Goal: Transaction & Acquisition: Purchase product/service

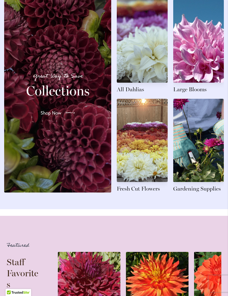
scroll to position [628, 0]
click at [158, 183] on link at bounding box center [142, 146] width 51 height 94
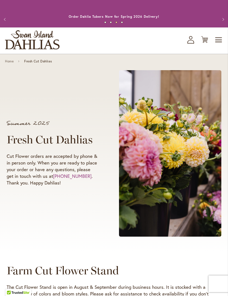
click at [218, 43] on span "Toggle Nav" at bounding box center [218, 39] width 8 height 11
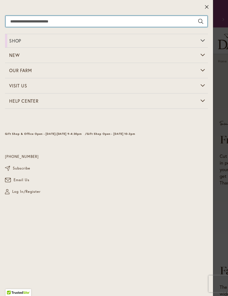
click at [181, 21] on input "Search" at bounding box center [107, 21] width 202 height 11
type input "*****"
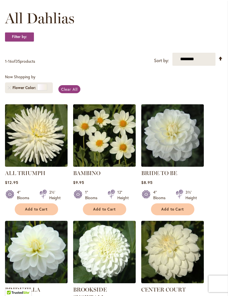
scroll to position [79, 0]
click at [29, 161] on img at bounding box center [36, 136] width 62 height 62
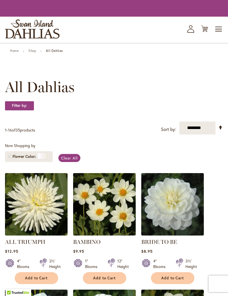
scroll to position [80, 0]
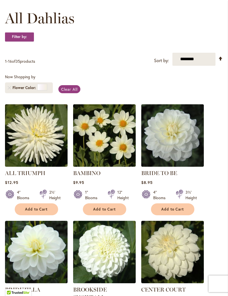
click at [188, 150] on img at bounding box center [172, 135] width 62 height 62
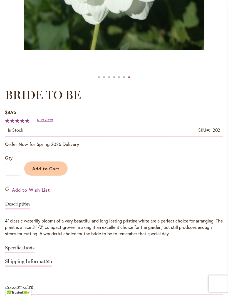
scroll to position [230, 0]
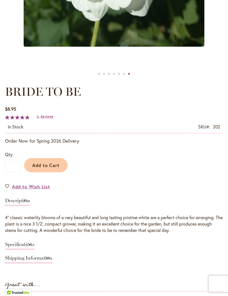
click at [41, 168] on span "Add to Cart" at bounding box center [45, 165] width 27 height 6
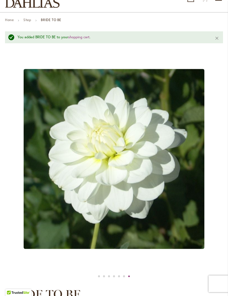
scroll to position [41, 0]
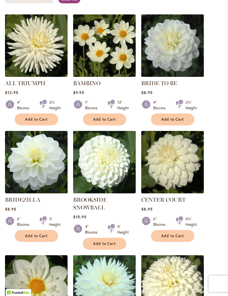
scroll to position [170, 0]
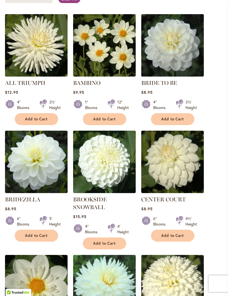
click at [29, 178] on img at bounding box center [36, 162] width 62 height 62
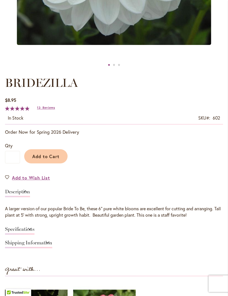
scroll to position [240, 0]
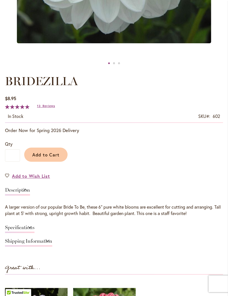
click at [46, 158] on span "Add to Cart" at bounding box center [45, 155] width 27 height 6
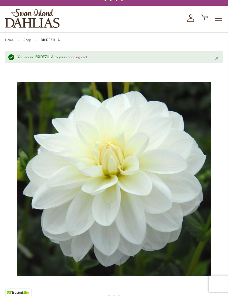
scroll to position [0, 0]
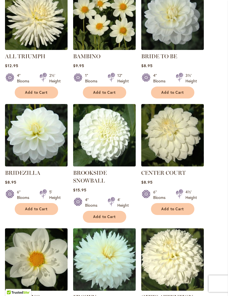
scroll to position [197, 0]
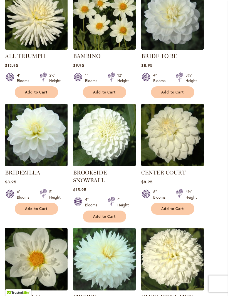
click at [118, 159] on img at bounding box center [104, 135] width 62 height 62
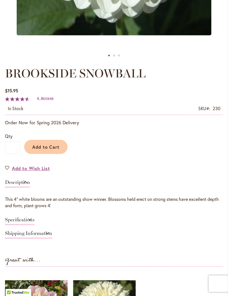
scroll to position [248, 0]
click at [34, 224] on link "Specifications" at bounding box center [19, 221] width 29 height 8
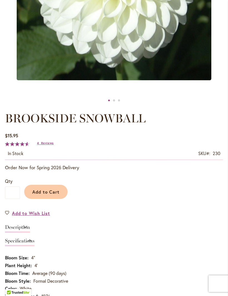
scroll to position [203, 0]
click at [43, 195] on span "Add to Cart" at bounding box center [45, 192] width 27 height 6
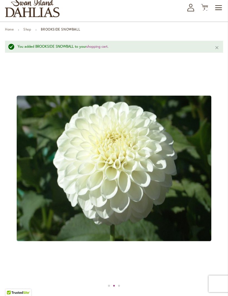
scroll to position [32, 0]
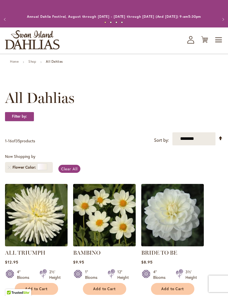
scroll to position [216, 0]
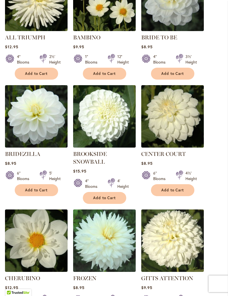
click at [187, 138] on img at bounding box center [172, 116] width 62 height 62
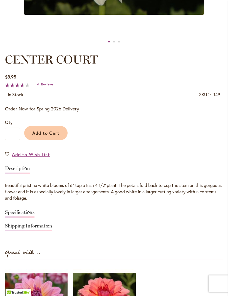
scroll to position [262, 0]
click at [52, 232] on link "Shipping Information" at bounding box center [28, 228] width 47 height 8
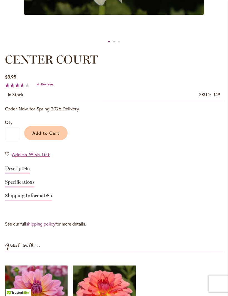
click at [30, 171] on link "Description" at bounding box center [17, 170] width 25 height 8
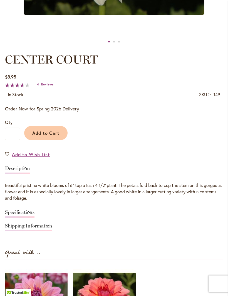
click at [34, 216] on link "Specifications" at bounding box center [19, 214] width 29 height 8
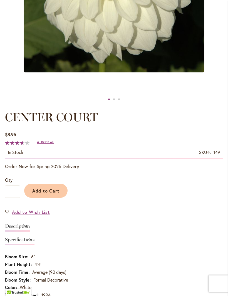
scroll to position [202, 0]
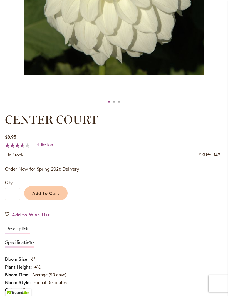
click at [47, 196] on span "Add to Cart" at bounding box center [45, 194] width 27 height 6
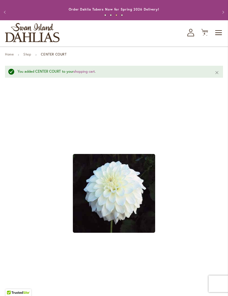
scroll to position [0, 0]
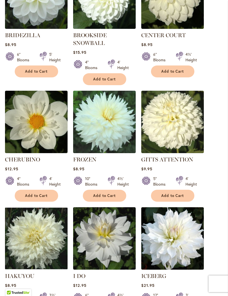
scroll to position [336, 0]
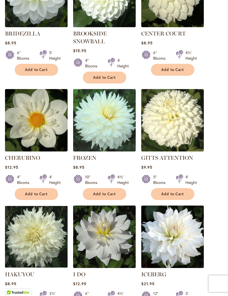
click at [28, 143] on img at bounding box center [36, 120] width 62 height 62
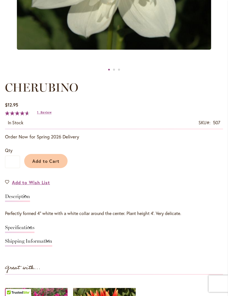
click at [34, 234] on link "Specifications" at bounding box center [19, 230] width 29 height 8
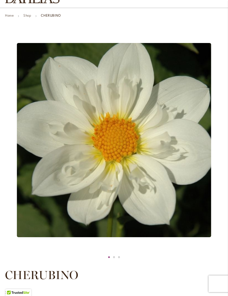
scroll to position [46, 0]
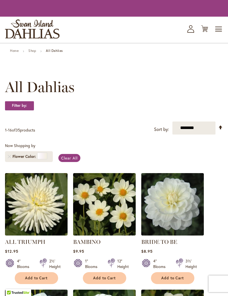
scroll to position [355, 0]
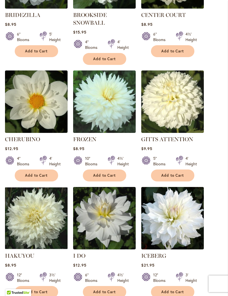
click at [116, 131] on img at bounding box center [104, 102] width 62 height 62
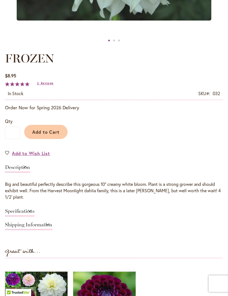
scroll to position [263, 0]
click at [34, 217] on link "Specifications" at bounding box center [19, 213] width 29 height 8
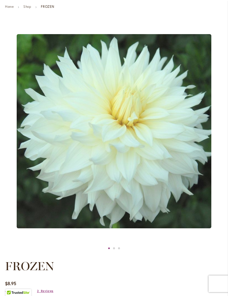
scroll to position [54, 0]
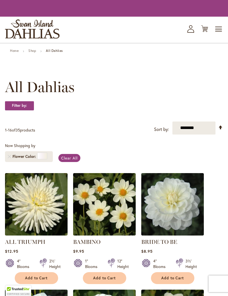
scroll to position [355, 0]
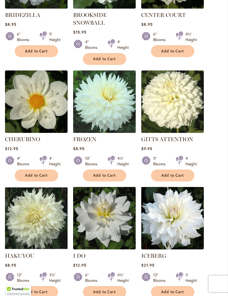
click at [183, 114] on img at bounding box center [172, 102] width 62 height 62
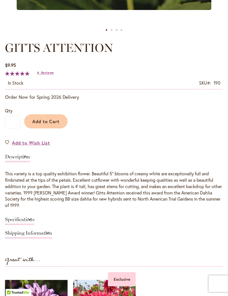
scroll to position [277, 0]
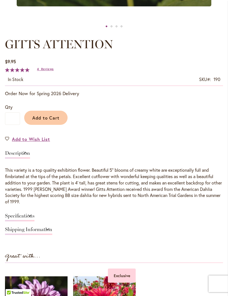
click at [34, 219] on link "Specifications" at bounding box center [19, 218] width 29 height 8
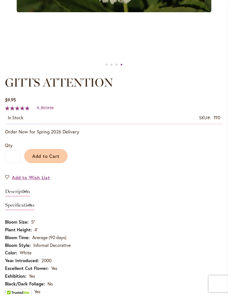
scroll to position [239, 0]
click at [41, 159] on span "Add to Cart" at bounding box center [45, 157] width 27 height 6
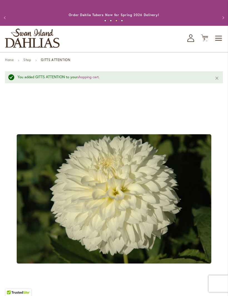
scroll to position [0, 0]
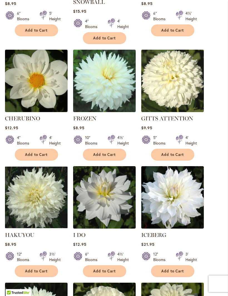
scroll to position [376, 0]
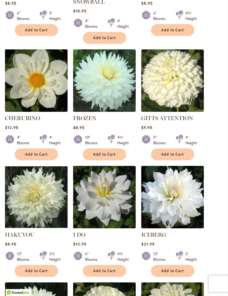
click at [31, 213] on img at bounding box center [36, 197] width 62 height 62
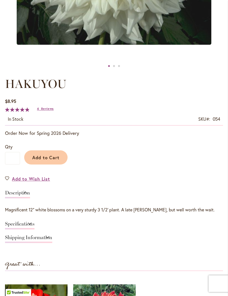
scroll to position [237, 0]
click at [34, 228] on link "Specifications" at bounding box center [19, 226] width 29 height 8
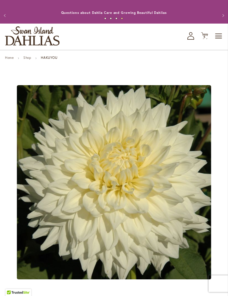
scroll to position [0, 0]
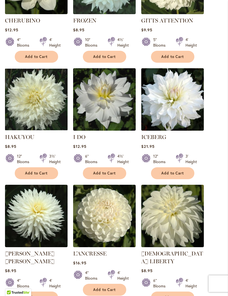
scroll to position [473, 0]
click at [118, 120] on img at bounding box center [104, 99] width 62 height 62
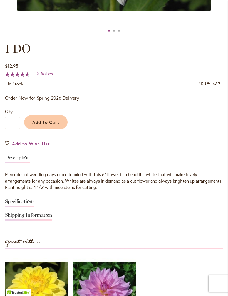
scroll to position [273, 0]
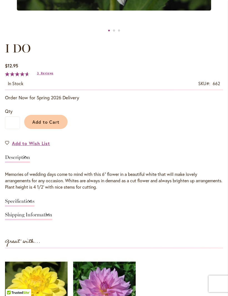
click at [34, 207] on link "Specifications" at bounding box center [19, 203] width 29 height 8
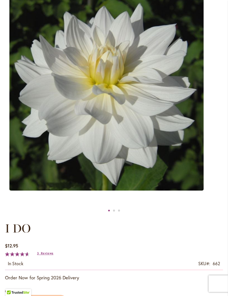
scroll to position [93, 0]
click at [47, 166] on img "I DO" at bounding box center [106, 93] width 194 height 194
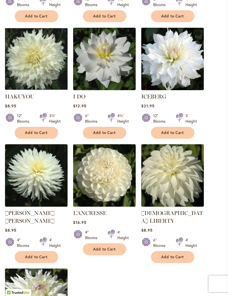
scroll to position [513, 0]
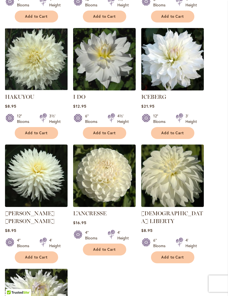
click at [180, 78] on img at bounding box center [172, 59] width 62 height 62
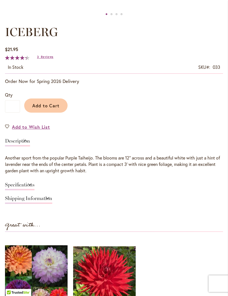
scroll to position [289, 0]
click at [34, 189] on link "Specifications" at bounding box center [19, 186] width 29 height 8
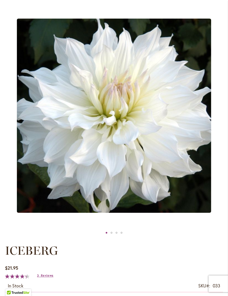
scroll to position [69, 0]
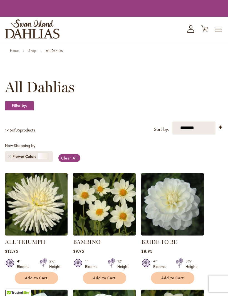
scroll to position [532, 0]
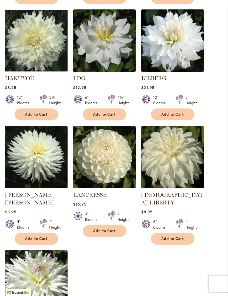
click at [19, 178] on img at bounding box center [36, 157] width 62 height 62
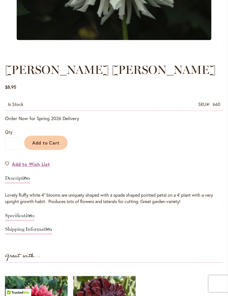
scroll to position [243, 0]
click at [34, 220] on link "Specifications" at bounding box center [19, 217] width 29 height 8
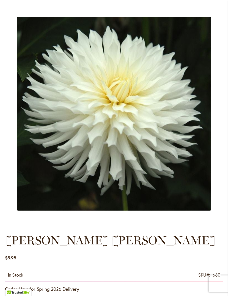
scroll to position [72, 0]
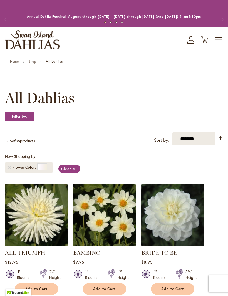
scroll to position [532, 0]
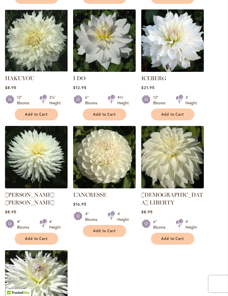
click at [113, 180] on img at bounding box center [104, 157] width 62 height 62
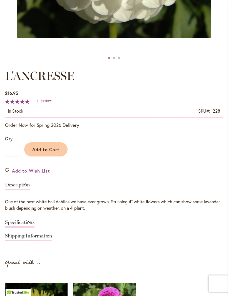
scroll to position [246, 0]
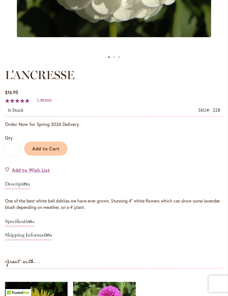
click at [34, 227] on link "Specifications" at bounding box center [19, 223] width 29 height 8
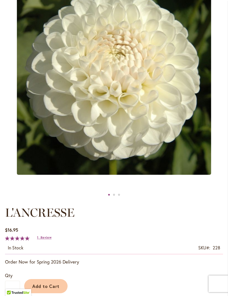
scroll to position [107, 0]
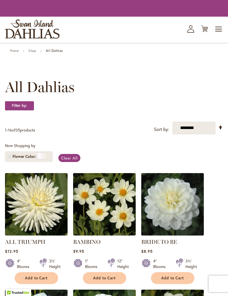
scroll to position [532, 0]
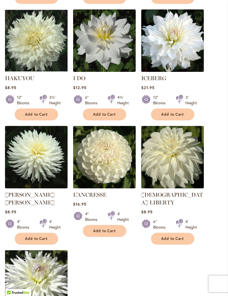
click at [110, 234] on span "Add to Cart" at bounding box center [104, 231] width 23 height 5
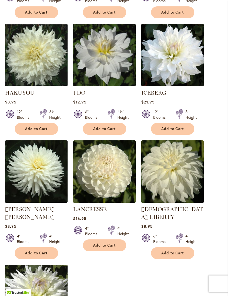
click at [183, 178] on img at bounding box center [172, 172] width 62 height 62
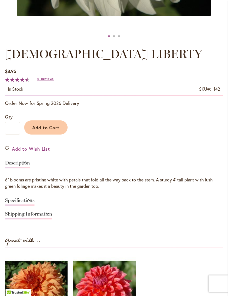
scroll to position [269, 0]
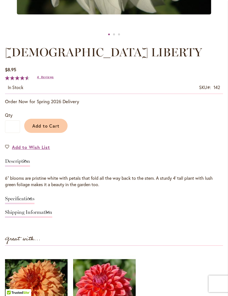
click at [34, 204] on link "Specifications" at bounding box center [19, 200] width 29 height 8
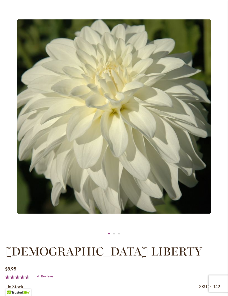
scroll to position [67, 0]
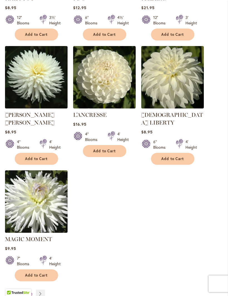
scroll to position [626, 0]
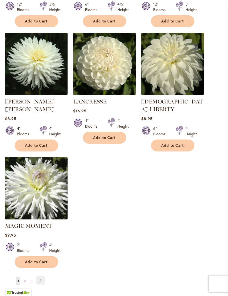
click at [20, 214] on img at bounding box center [36, 188] width 62 height 62
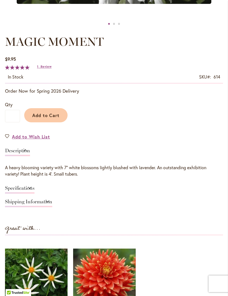
scroll to position [280, 0]
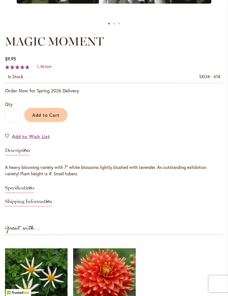
click at [34, 194] on link "Specifications" at bounding box center [19, 190] width 29 height 8
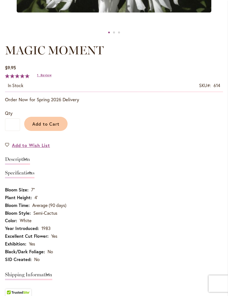
scroll to position [270, 0]
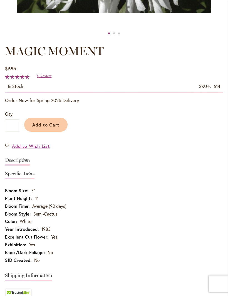
click at [41, 124] on button "Add to Cart" at bounding box center [45, 125] width 43 height 14
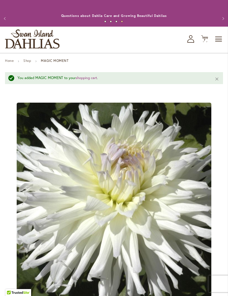
scroll to position [0, 0]
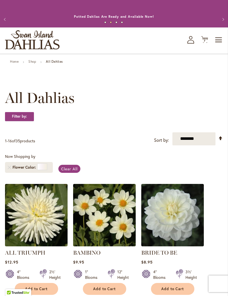
click at [203, 43] on icon "Cart .cls-1 { fill: #231f20; }" at bounding box center [204, 39] width 7 height 7
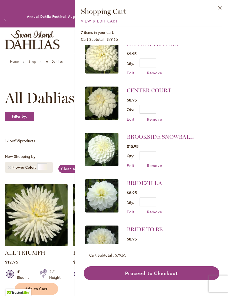
scroll to position [100, 0]
